Goal: Information Seeking & Learning: Find specific page/section

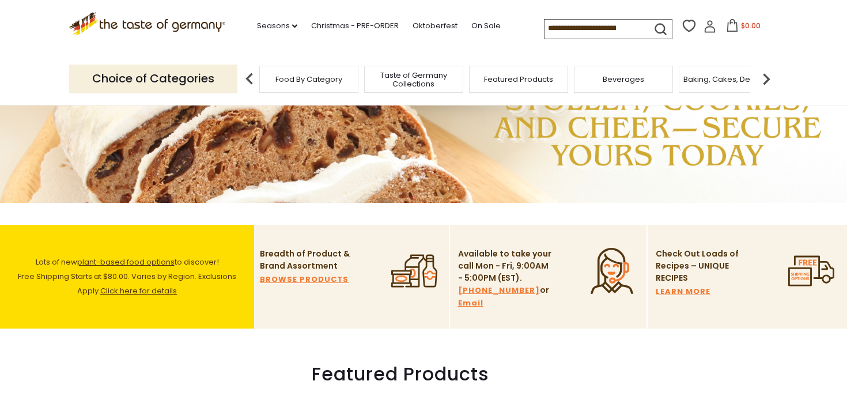
scroll to position [180, 0]
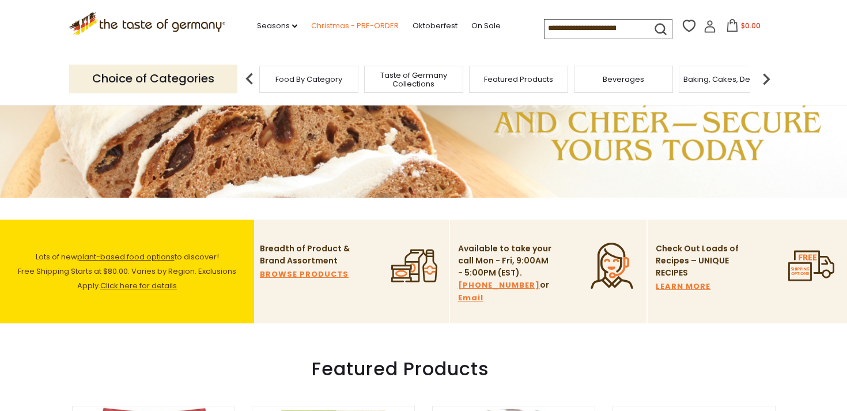
click at [369, 21] on link "Christmas - PRE-ORDER" at bounding box center [355, 26] width 88 height 13
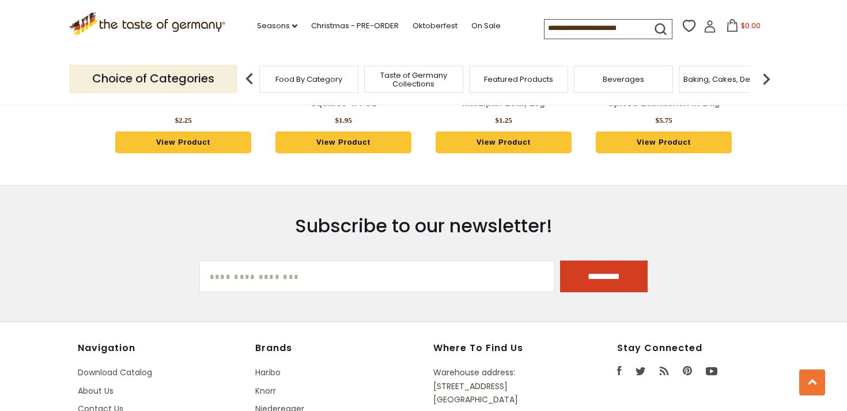
scroll to position [3528, 0]
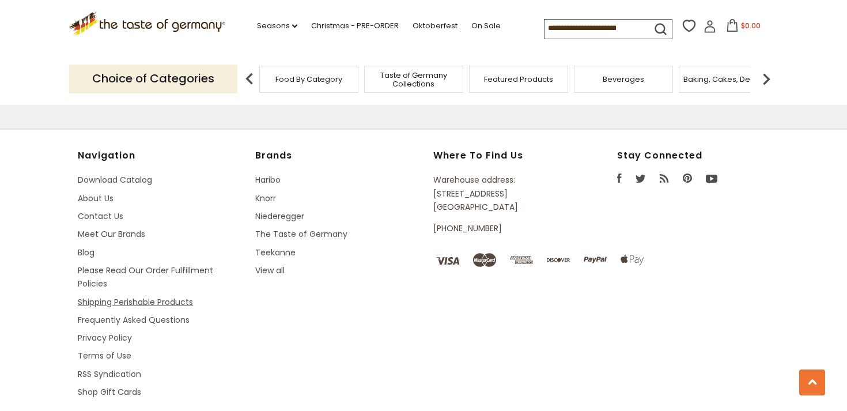
click at [181, 296] on link "Shipping Perishable Products" at bounding box center [135, 302] width 115 height 12
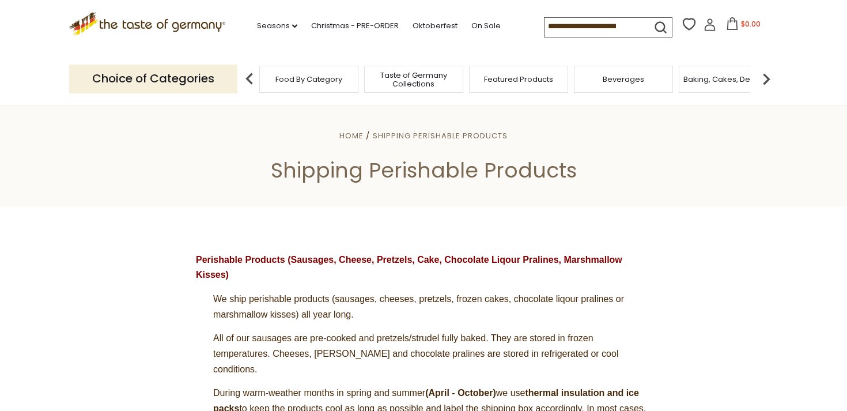
click at [183, 22] on icon at bounding box center [147, 22] width 156 height 20
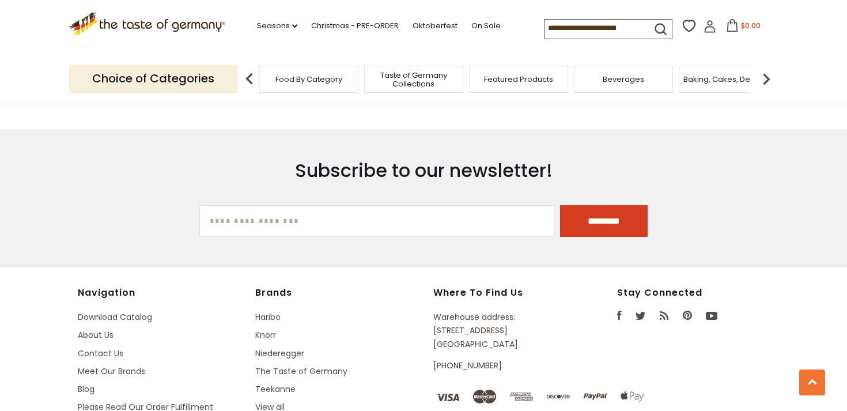
scroll to position [2119, 0]
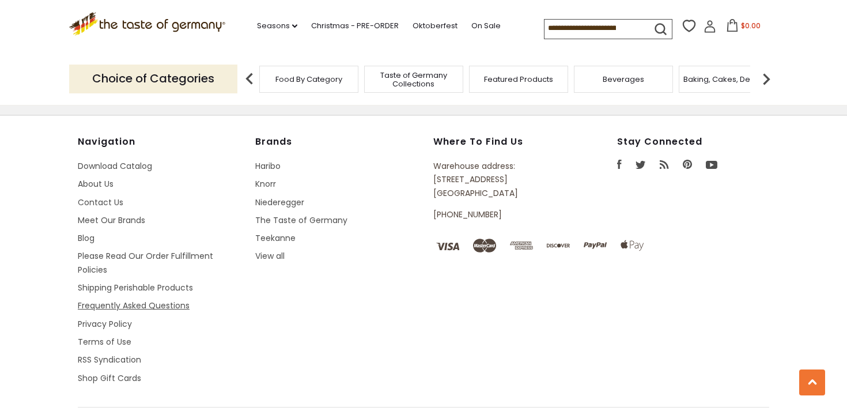
click at [88, 299] on link "Frequently Asked Questions" at bounding box center [134, 305] width 112 height 12
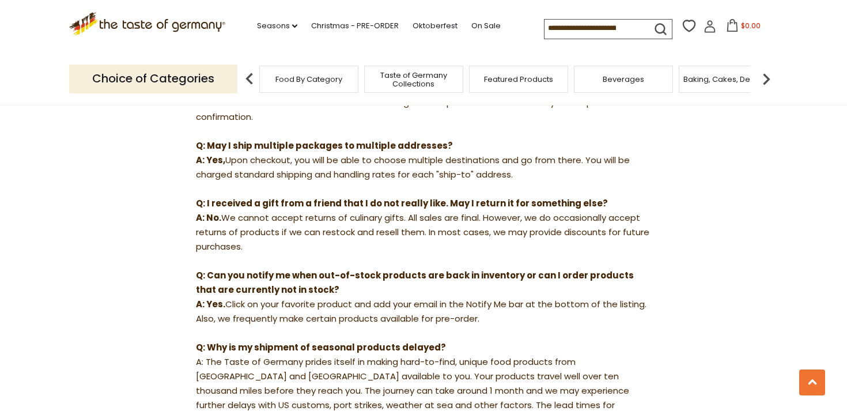
scroll to position [757, 0]
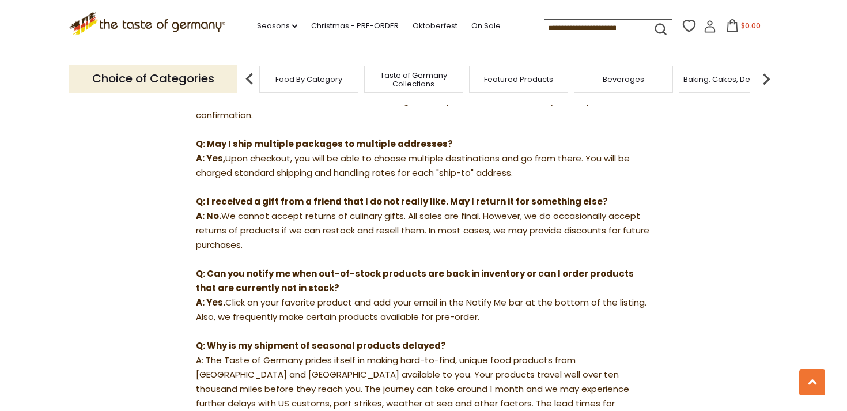
click at [608, 26] on input at bounding box center [592, 28] width 97 height 16
type input "*****"
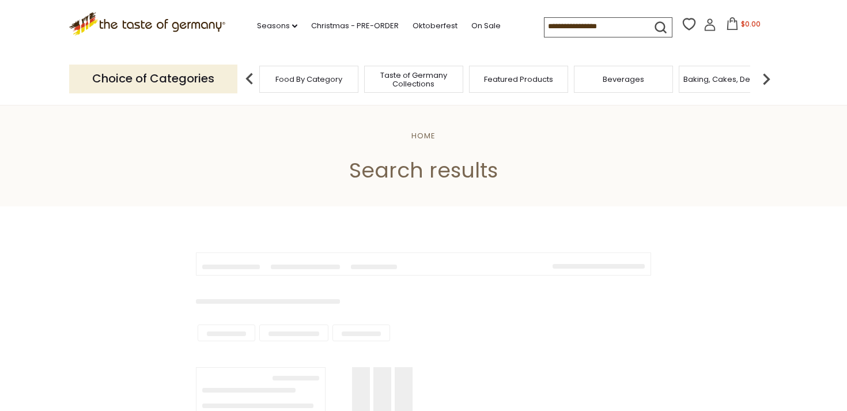
type input "*****"
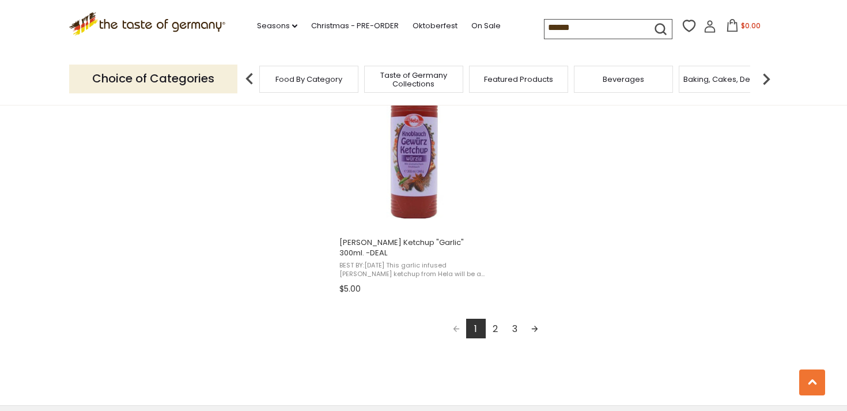
scroll to position [2135, 0]
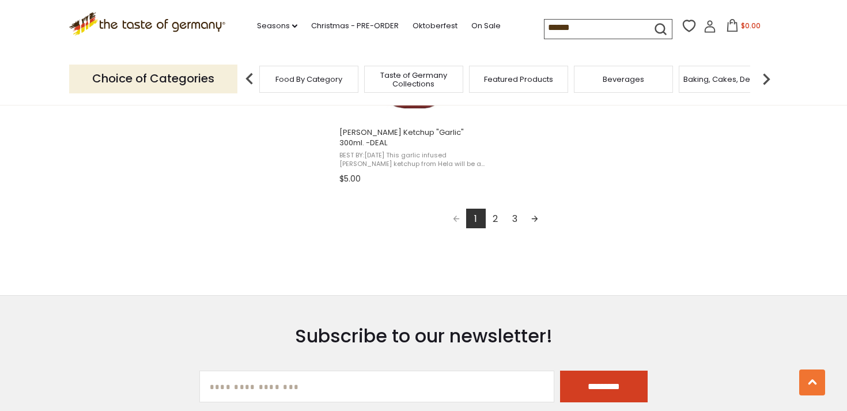
click at [491, 210] on link "2" at bounding box center [495, 218] width 20 height 20
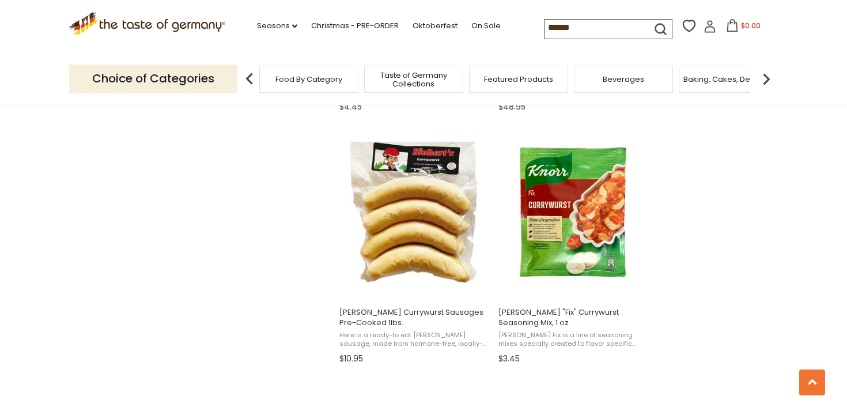
scroll to position [1202, 0]
